Goal: Task Accomplishment & Management: Use online tool/utility

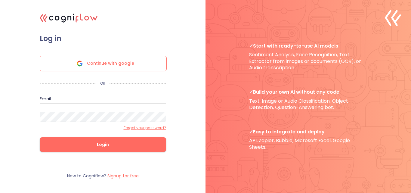
click at [141, 62] on div "Continue with google" at bounding box center [103, 64] width 127 height 16
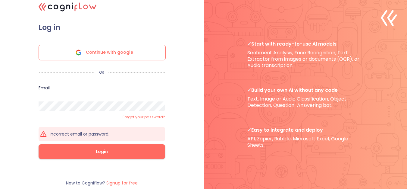
click at [133, 49] on div "Continue with google" at bounding box center [102, 53] width 127 height 16
click at [106, 56] on span "Continue with google" at bounding box center [109, 52] width 47 height 15
click at [50, 86] on input "email" at bounding box center [102, 88] width 126 height 10
type input "santangelovalentin@gmail.com"
click at [69, 119] on form "Log in Continue with google OR Email santangelovalentin@gmail.com Password Forg…" at bounding box center [102, 97] width 151 height 148
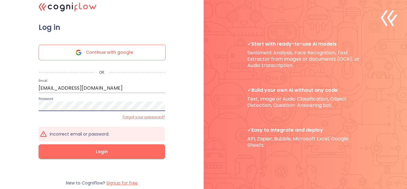
click at [39, 144] on button "Login" at bounding box center [102, 151] width 126 height 14
click at [108, 102] on div "Password" at bounding box center [102, 103] width 126 height 14
click at [0, 103] on div ".cls-1{fill:#141624;}.cls-2{fill:#eb5e60;}.cls-3{fill:none;stroke:#eb5e60;strok…" at bounding box center [203, 94] width 407 height 189
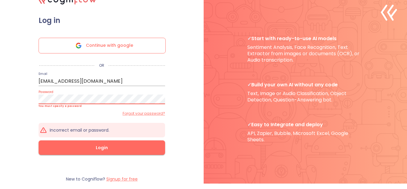
scroll to position [10, 0]
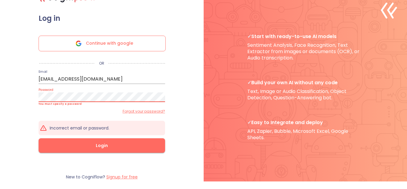
click at [132, 180] on div "New to Cogniflow? Signup for free" at bounding box center [102, 176] width 151 height 24
click at [130, 176] on label "Signup for free" at bounding box center [121, 176] width 31 height 6
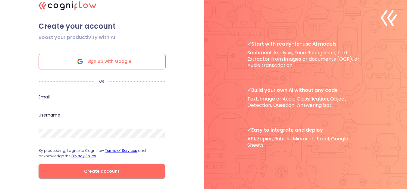
click at [94, 58] on span "Sign up with Google" at bounding box center [109, 61] width 44 height 15
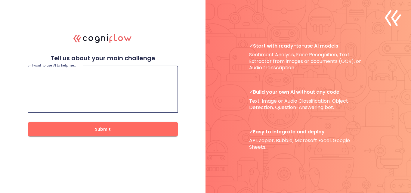
click at [146, 104] on textarea at bounding box center [103, 89] width 142 height 36
click at [144, 89] on textarea at bounding box center [103, 89] width 142 height 36
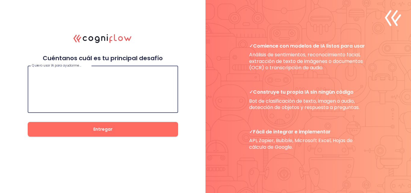
click at [145, 90] on textarea at bounding box center [103, 89] width 142 height 36
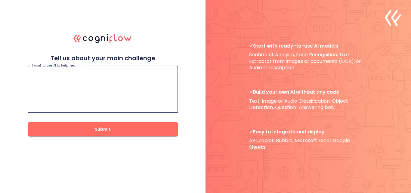
drag, startPoint x: 63, startPoint y: 71, endPoint x: 72, endPoint y: 58, distance: 15.5
click at [69, 63] on div "I want to use AI to help me… I want to use AI to help me… Submit" at bounding box center [103, 99] width 151 height 74
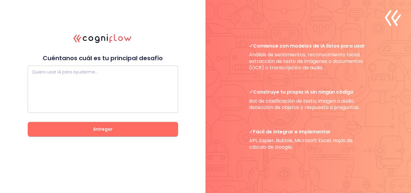
drag, startPoint x: 116, startPoint y: 87, endPoint x: 131, endPoint y: 81, distance: 16.1
click at [120, 86] on textarea at bounding box center [103, 89] width 142 height 36
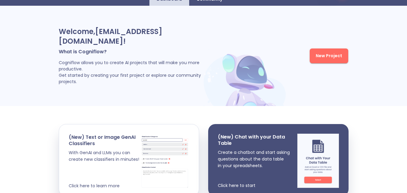
scroll to position [30, 0]
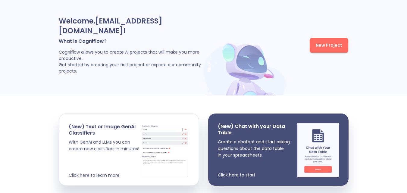
click at [330, 45] on span "New Project" at bounding box center [329, 46] width 27 height 8
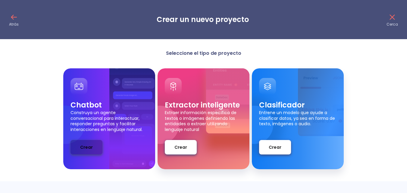
click at [88, 147] on font "Crear" at bounding box center [86, 147] width 13 height 6
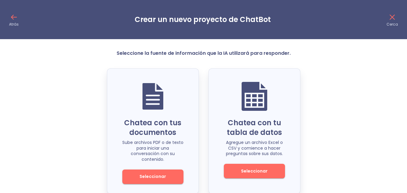
click at [157, 174] on font "Seleccionar" at bounding box center [152, 176] width 27 height 6
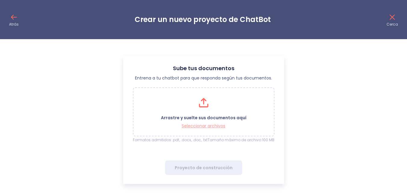
click at [208, 128] on font "Seleccionar archivos" at bounding box center [204, 126] width 44 height 6
click at [12, 17] on icon at bounding box center [14, 17] width 5 height 0
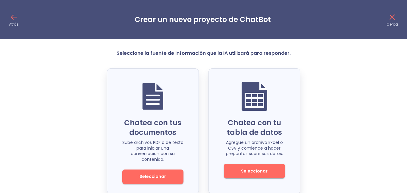
scroll to position [12, 0]
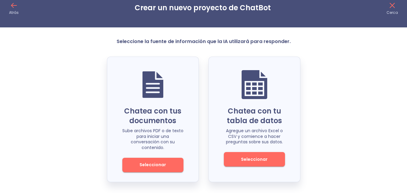
click at [151, 163] on font "Seleccionar" at bounding box center [152, 165] width 27 height 6
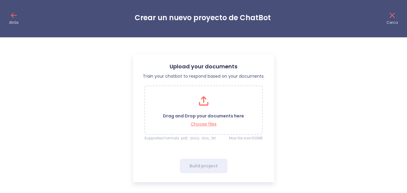
scroll to position [2, 0]
click at [199, 126] on font "Seleccionar archivos" at bounding box center [204, 124] width 44 height 6
click at [9, 17] on icon at bounding box center [14, 16] width 10 height 10
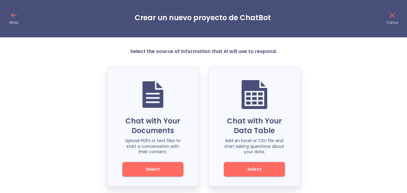
scroll to position [6, 0]
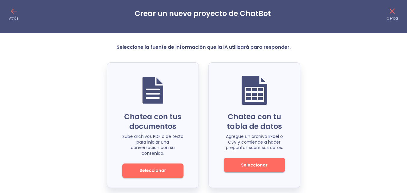
click at [16, 12] on icon at bounding box center [14, 11] width 10 height 10
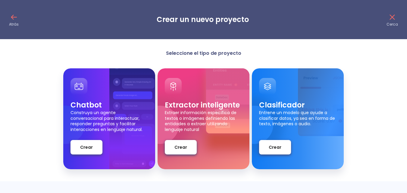
click at [392, 19] on icon at bounding box center [392, 17] width 10 height 10
